Goal: Check status

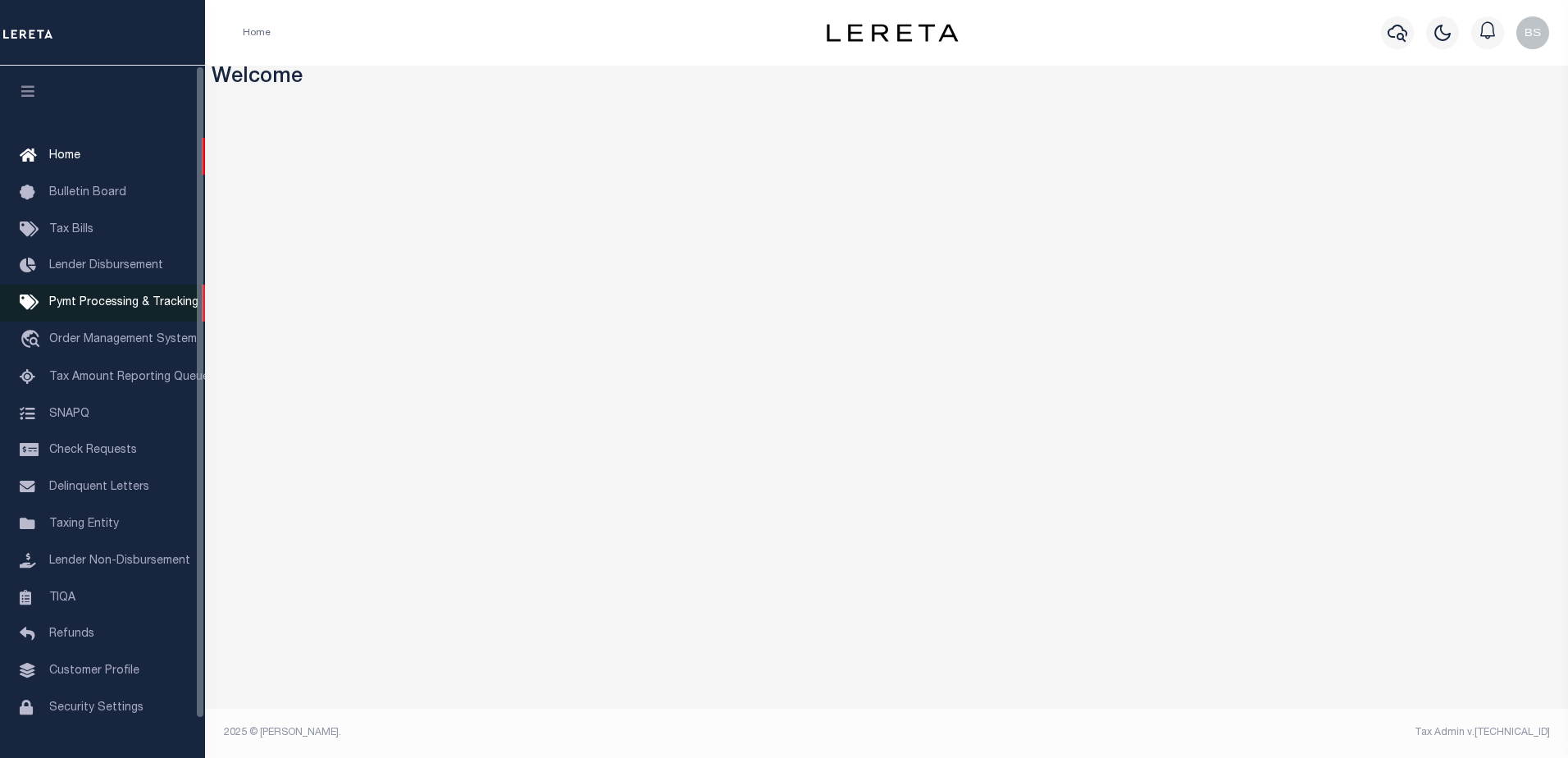
click at [97, 306] on span "Pymt Processing & Tracking" at bounding box center [123, 302] width 149 height 11
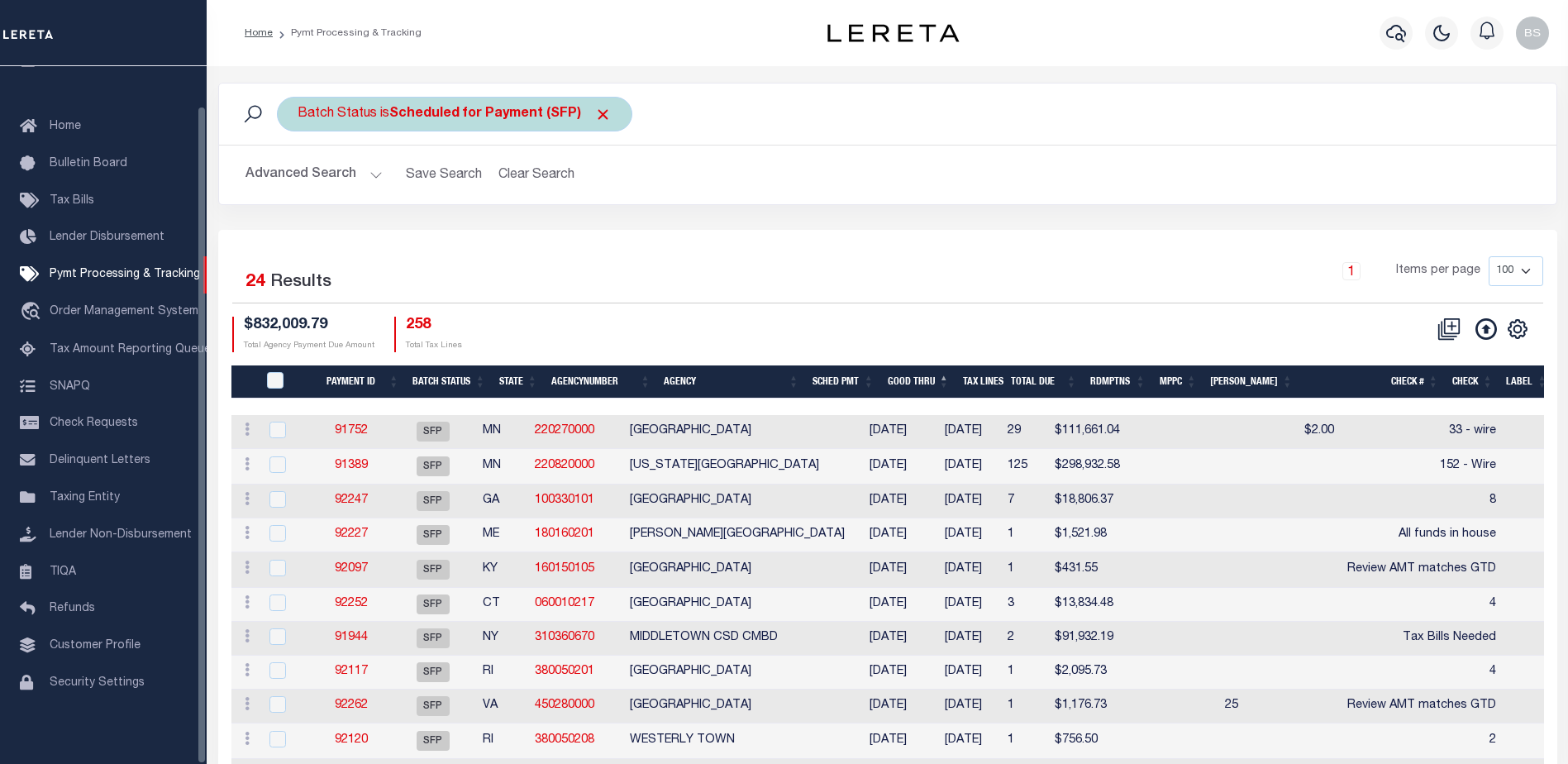
scroll to position [41, 0]
click at [527, 115] on b "Scheduled for Payment (SFP)" at bounding box center [500, 114] width 223 height 13
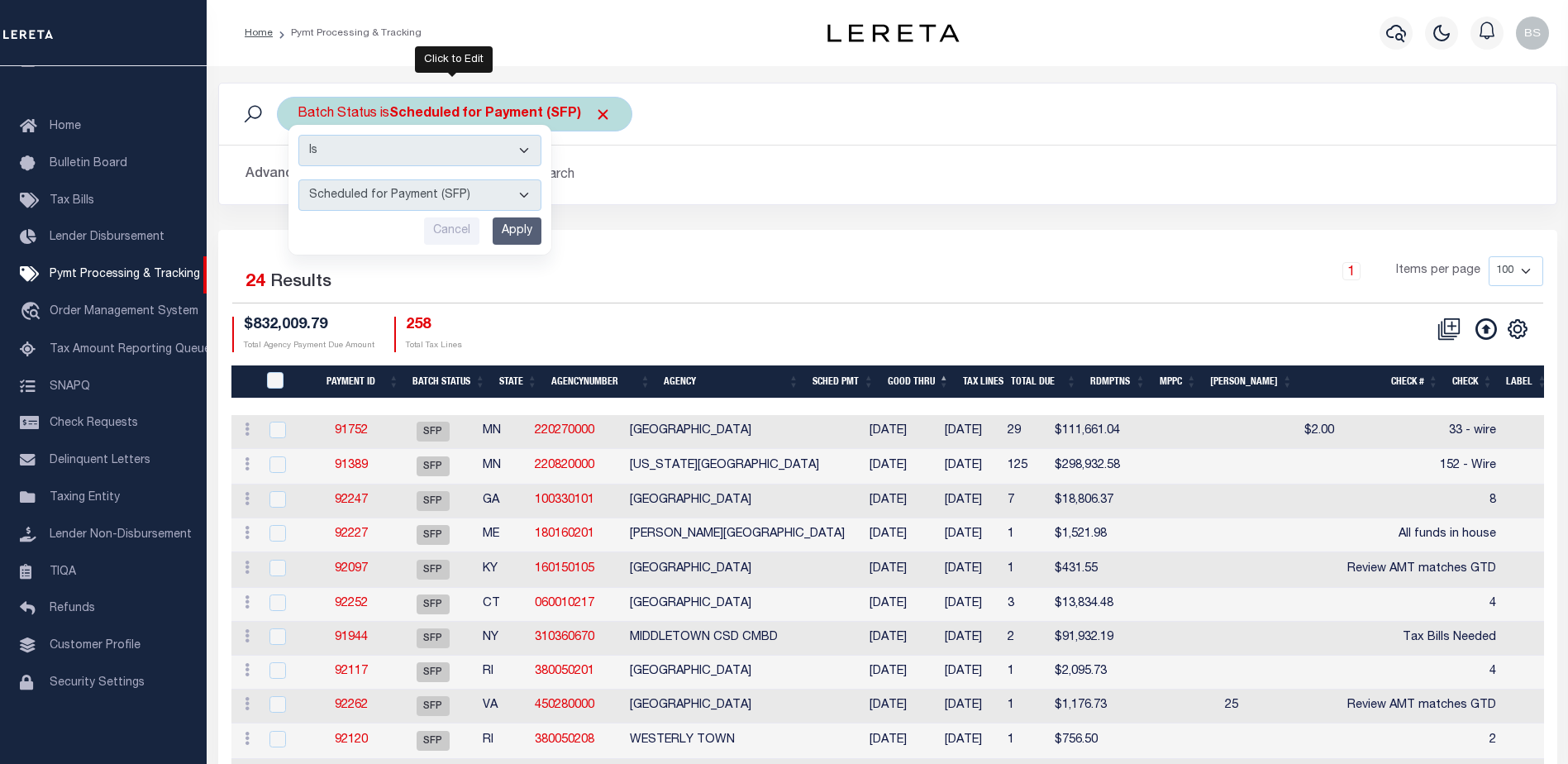
click at [524, 196] on select "Awaiting Funds (AWF) Cleared and Complete (CAC) New Check Needed (NCN) Payment …" at bounding box center [419, 196] width 243 height 32
select select "RFP"
click at [298, 180] on select "Awaiting Funds (AWF) Cleared and Complete (CAC) New Check Needed (NCN) Payment …" at bounding box center [419, 196] width 243 height 32
drag, startPoint x: 510, startPoint y: 229, endPoint x: 550, endPoint y: 227, distance: 40.0
click at [511, 228] on input "Apply" at bounding box center [517, 230] width 48 height 27
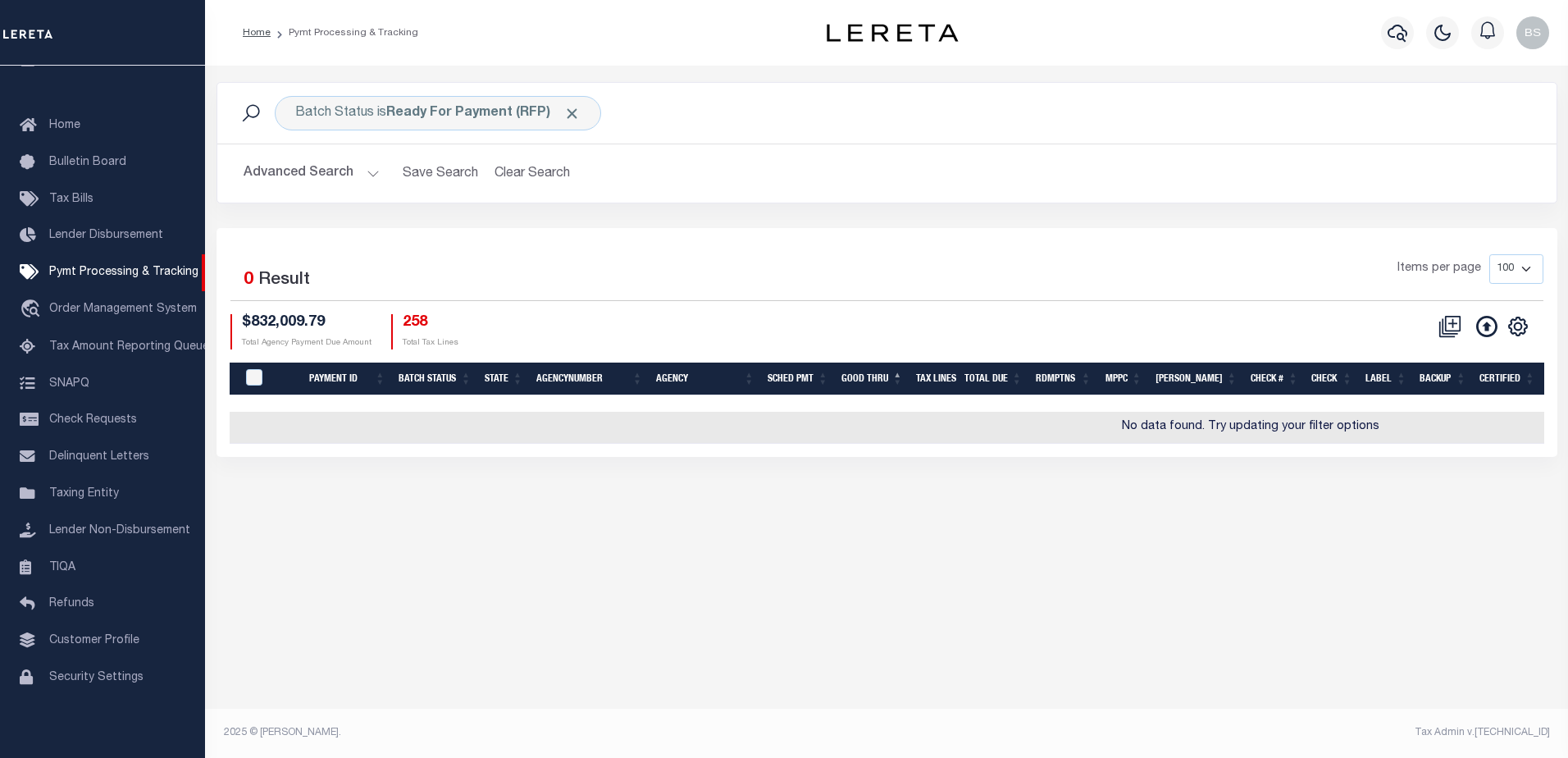
click at [375, 176] on button "Advanced Search" at bounding box center [311, 173] width 136 height 32
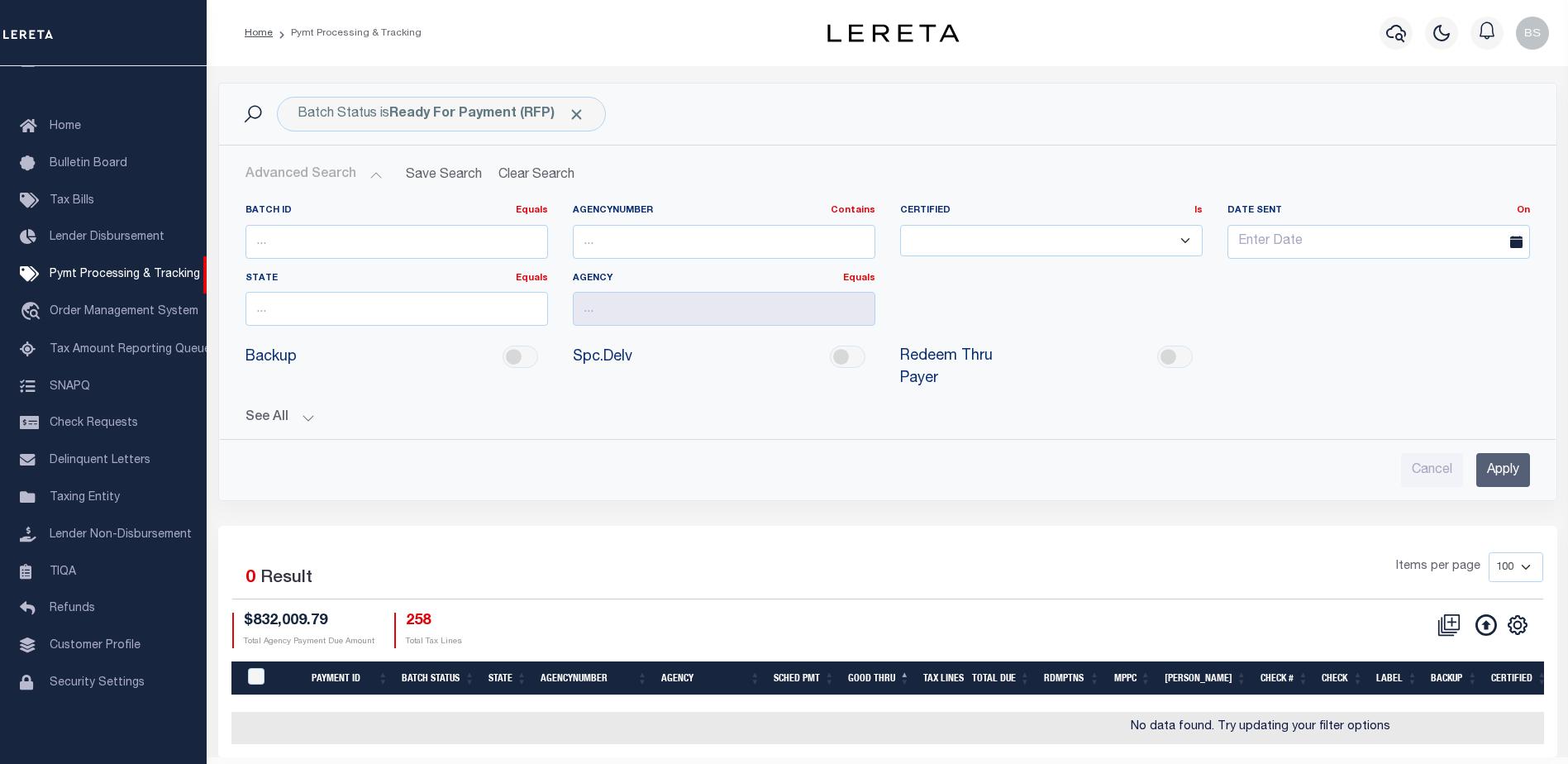
click at [302, 410] on button "See All" at bounding box center [888, 417] width 1285 height 16
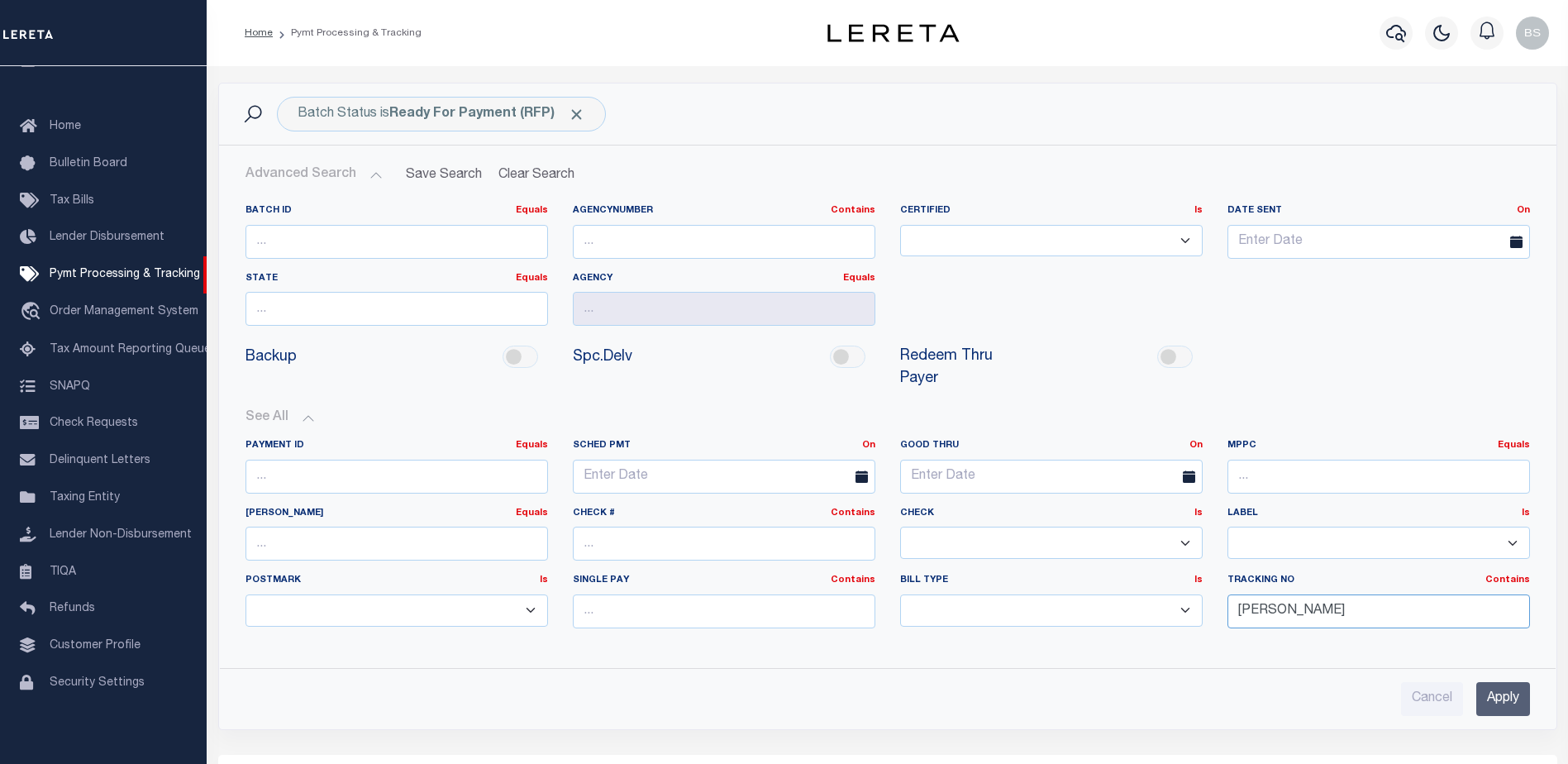
click at [1294, 594] on input "[PERSON_NAME]" at bounding box center [1379, 611] width 303 height 34
type input "B"
click at [1491, 682] on input "Apply" at bounding box center [1504, 699] width 54 height 34
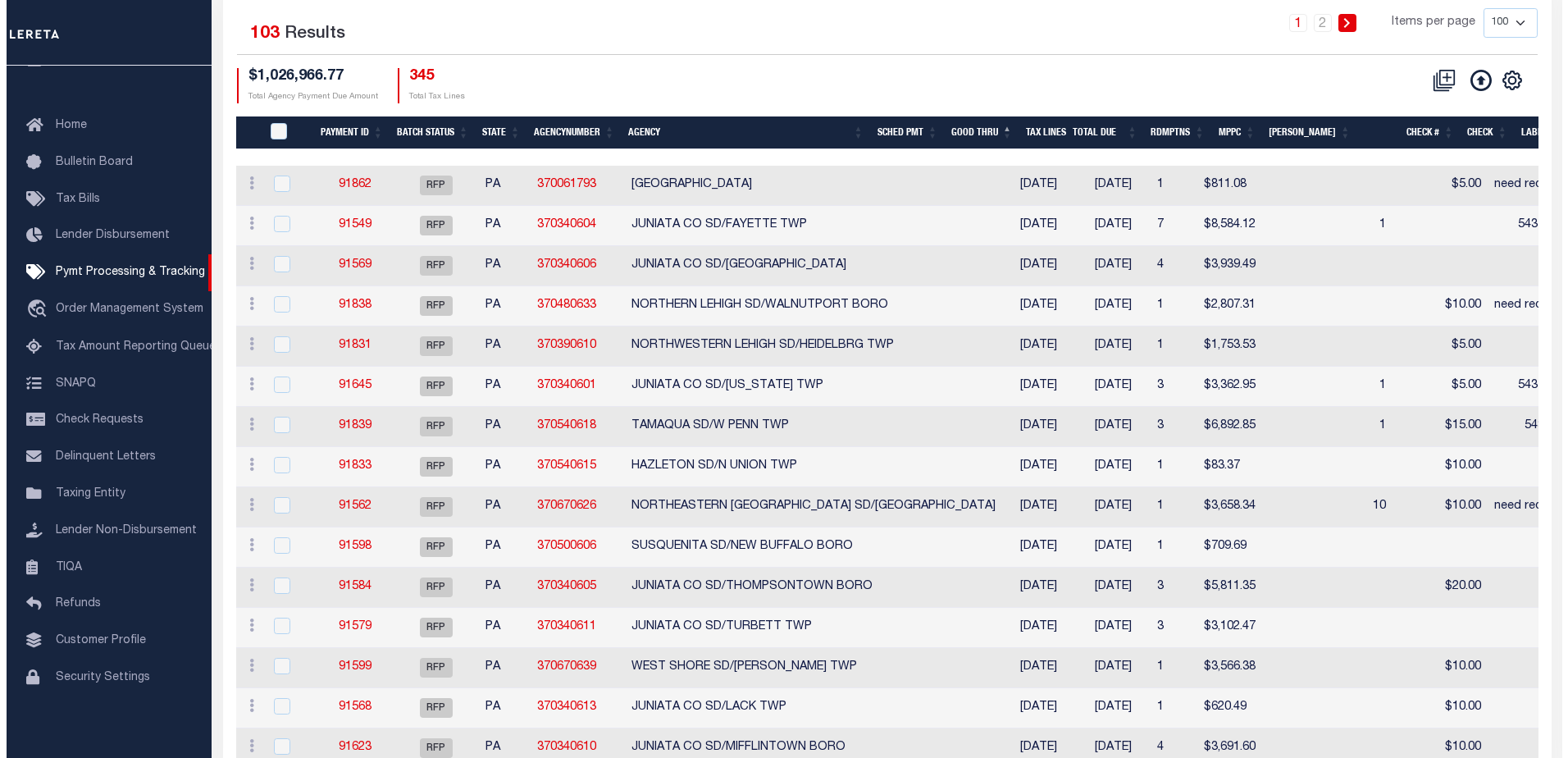
scroll to position [0, 0]
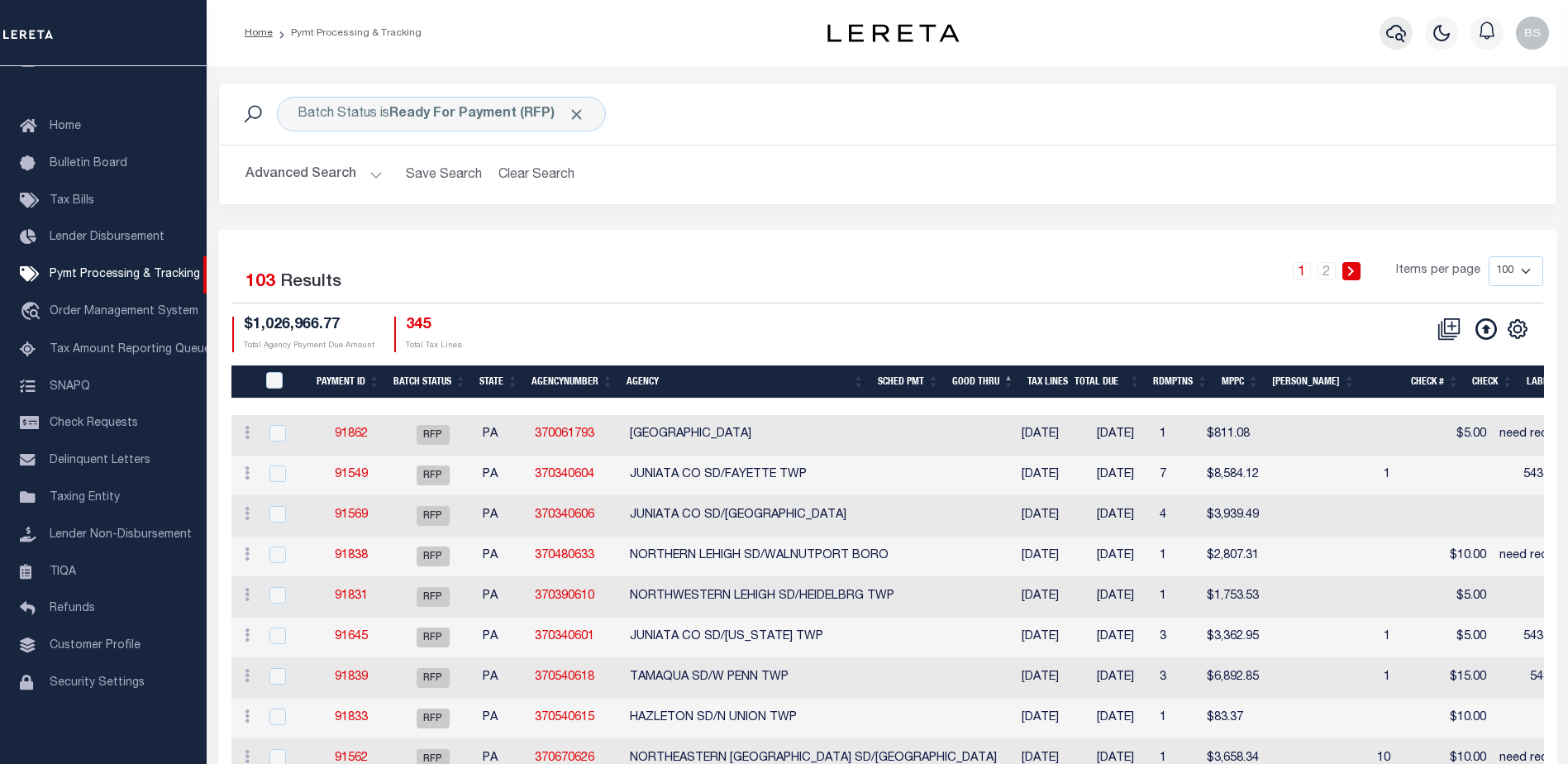
click at [1388, 22] on button "button" at bounding box center [1396, 33] width 33 height 33
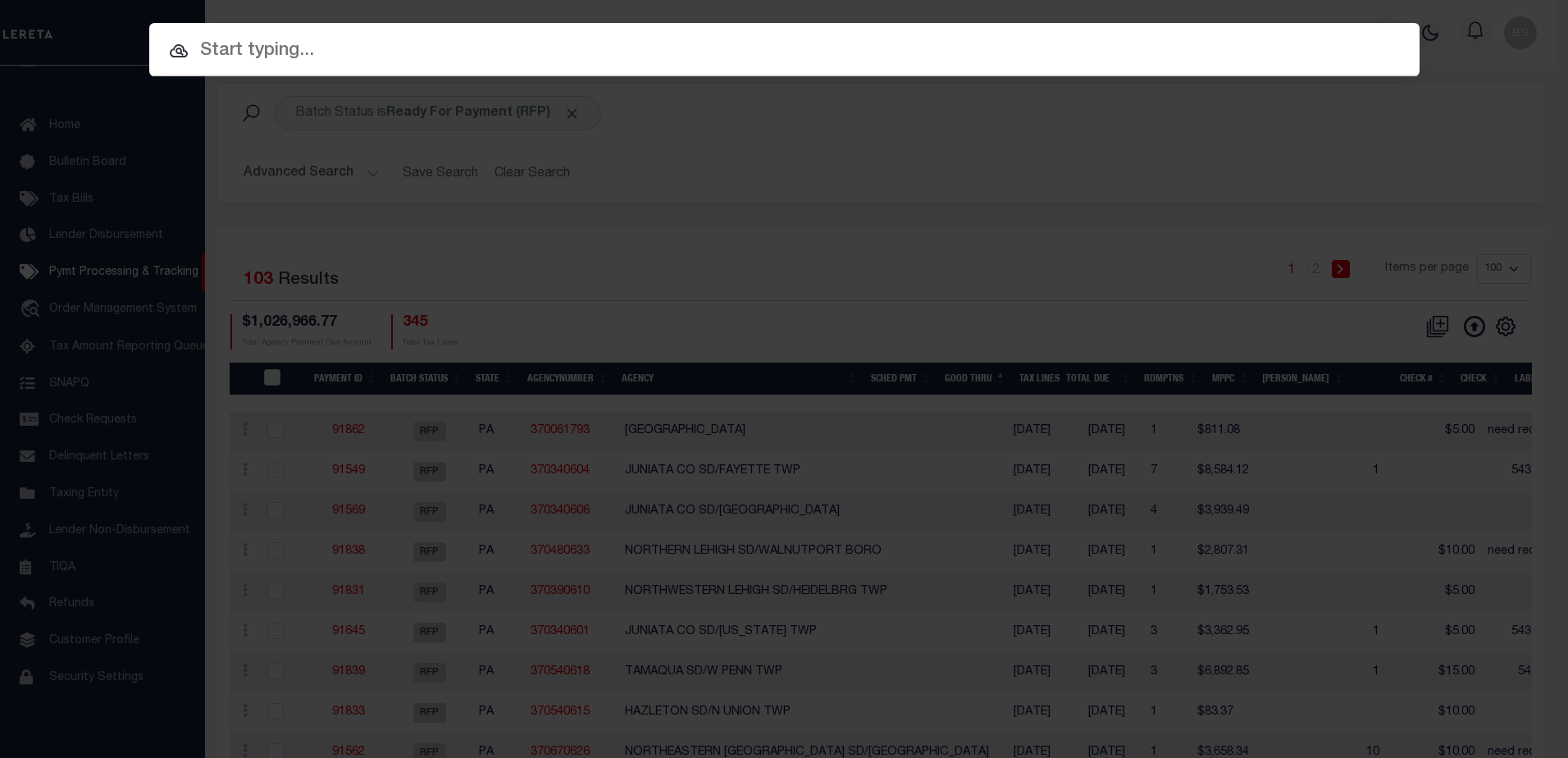
click at [386, 38] on input "text" at bounding box center [784, 51] width 1270 height 29
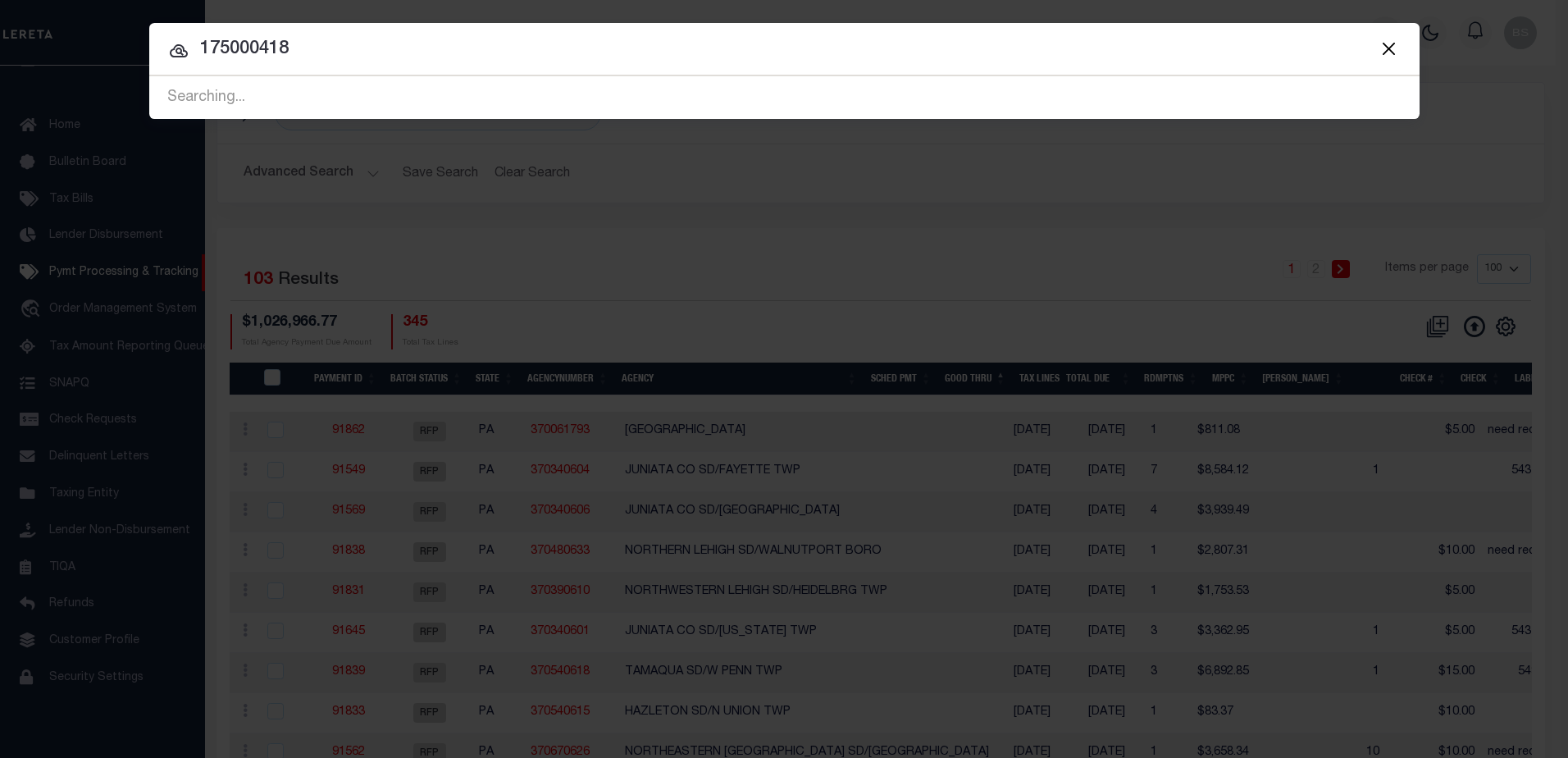
type input "175000418"
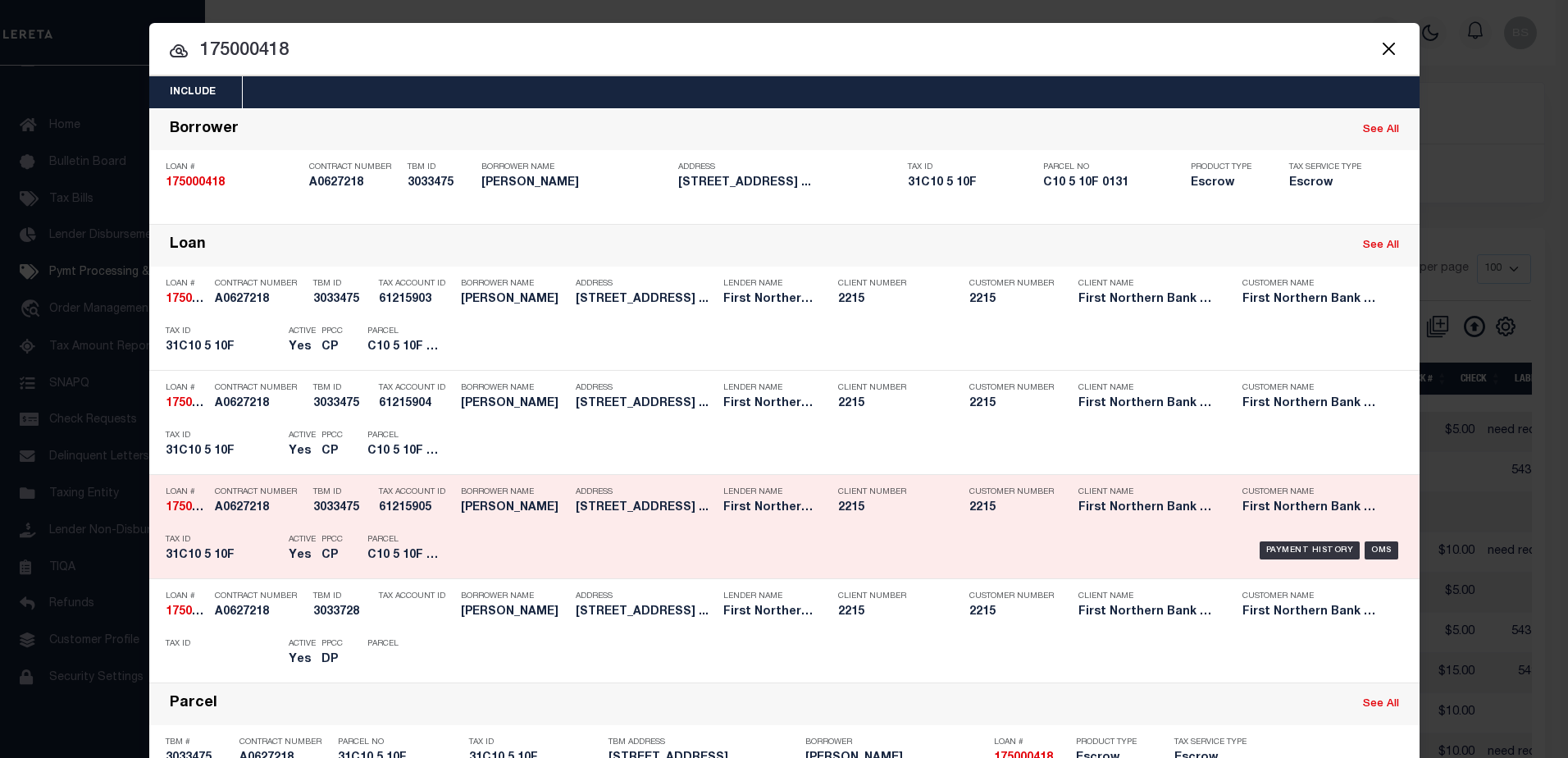
drag, startPoint x: 546, startPoint y: 528, endPoint x: 534, endPoint y: 526, distance: 12.2
click at [546, 527] on div "Borrower Name [PERSON_NAME]" at bounding box center [514, 502] width 106 height 47
